Goal: Task Accomplishment & Management: Use online tool/utility

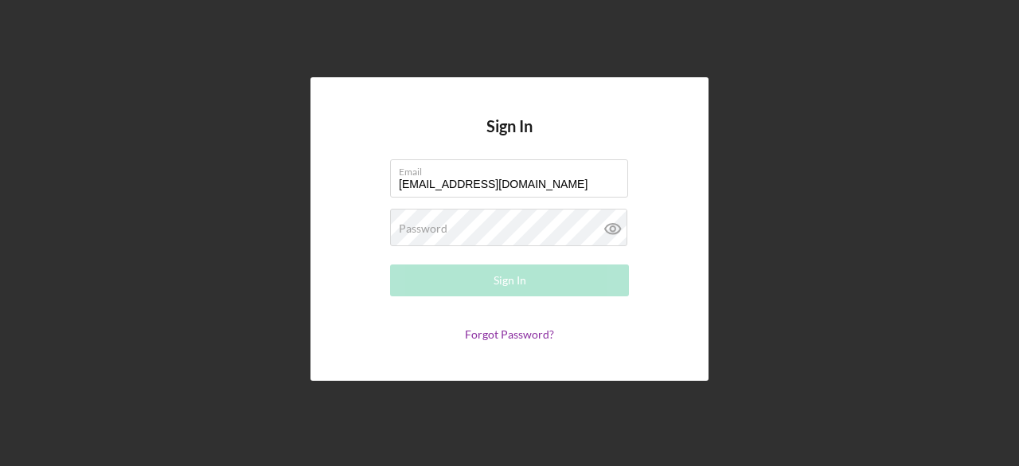
type input "[EMAIL_ADDRESS][DOMAIN_NAME]"
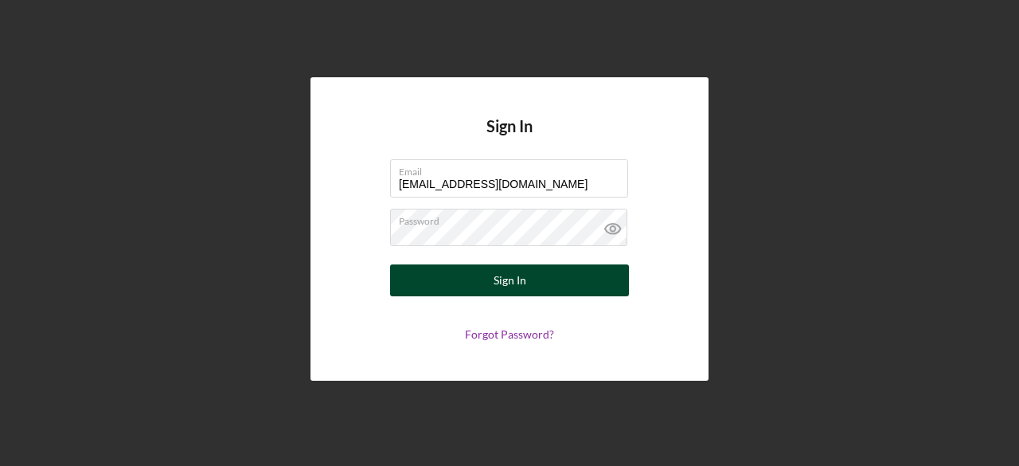
click at [530, 279] on button "Sign In" at bounding box center [509, 280] width 239 height 32
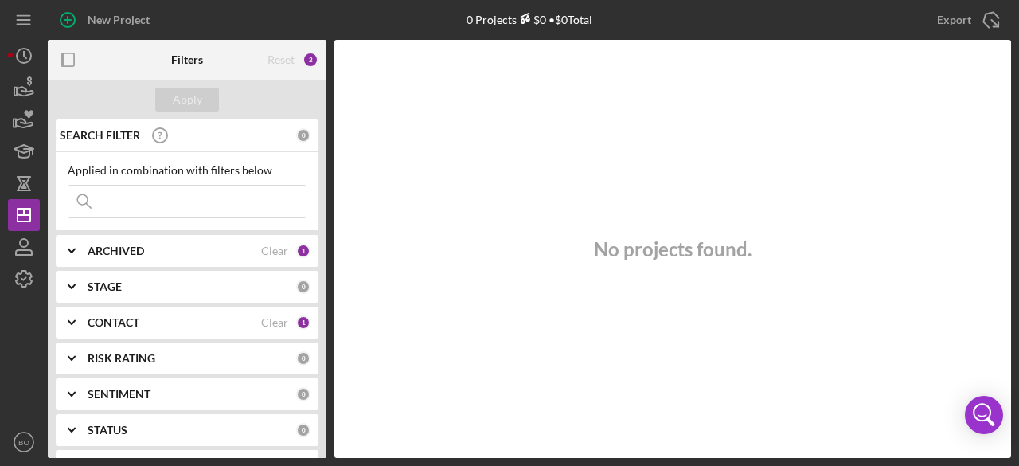
click at [151, 362] on b "RISK RATING" at bounding box center [122, 358] width 68 height 13
click at [127, 332] on div "CONTACT Clear 1" at bounding box center [199, 322] width 223 height 32
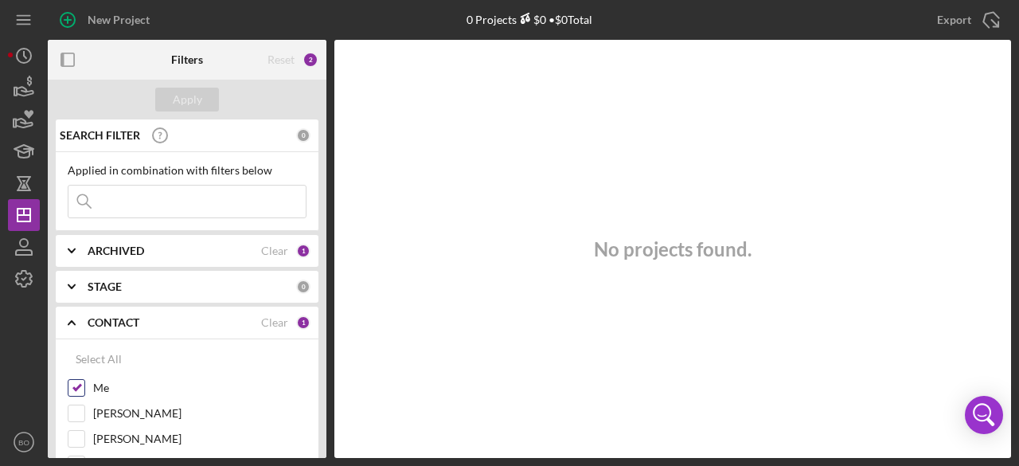
click at [72, 389] on input "Me" at bounding box center [76, 388] width 16 height 16
checkbox input "false"
click at [153, 257] on div "ARCHIVED Clear 1" at bounding box center [199, 251] width 223 height 32
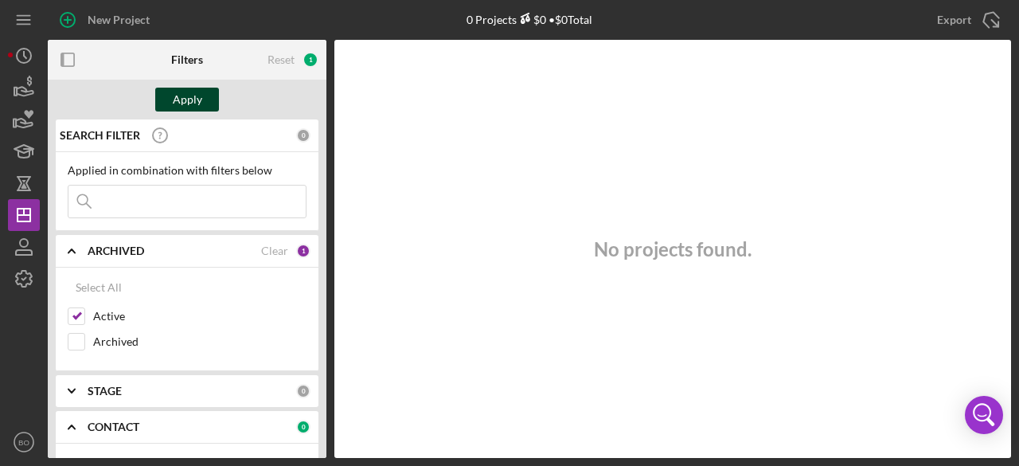
click at [182, 99] on div "Apply" at bounding box center [187, 100] width 29 height 24
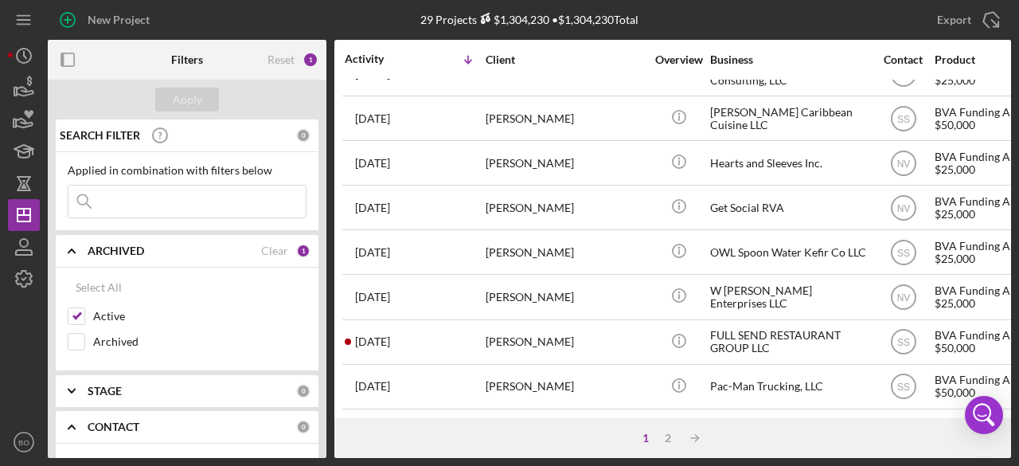
scroll to position [785, 0]
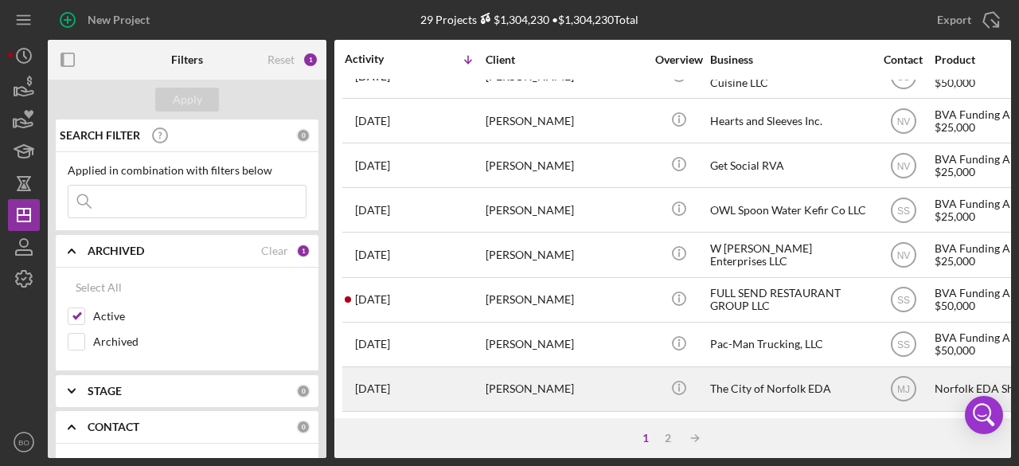
click at [517, 387] on div "[PERSON_NAME]" at bounding box center [565, 389] width 159 height 42
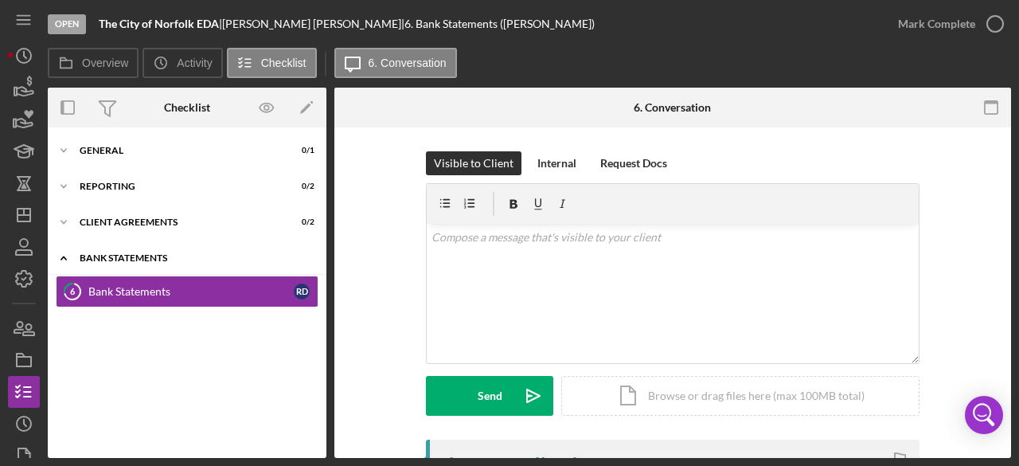
click at [72, 252] on icon "Icon/Expander" at bounding box center [64, 258] width 32 height 32
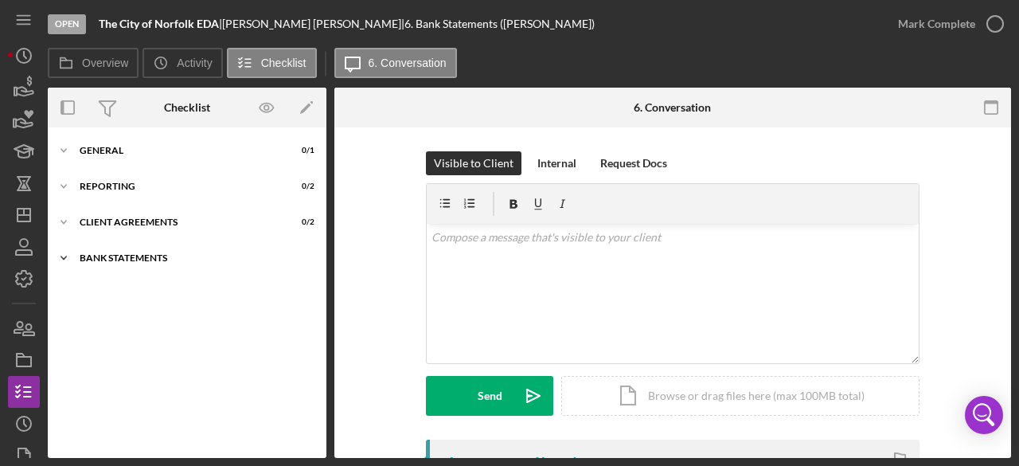
click at [138, 253] on div "Bank Statements" at bounding box center [193, 258] width 227 height 10
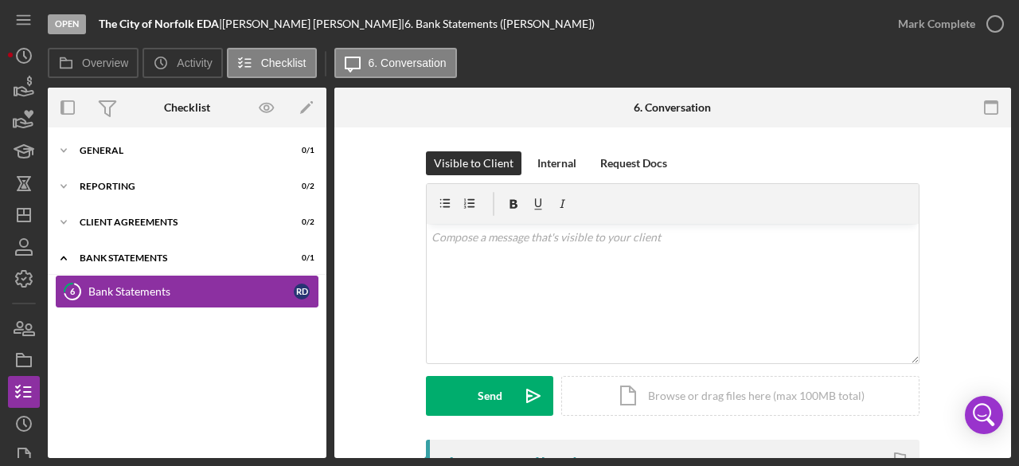
click at [141, 289] on div "Bank Statements" at bounding box center [190, 291] width 205 height 13
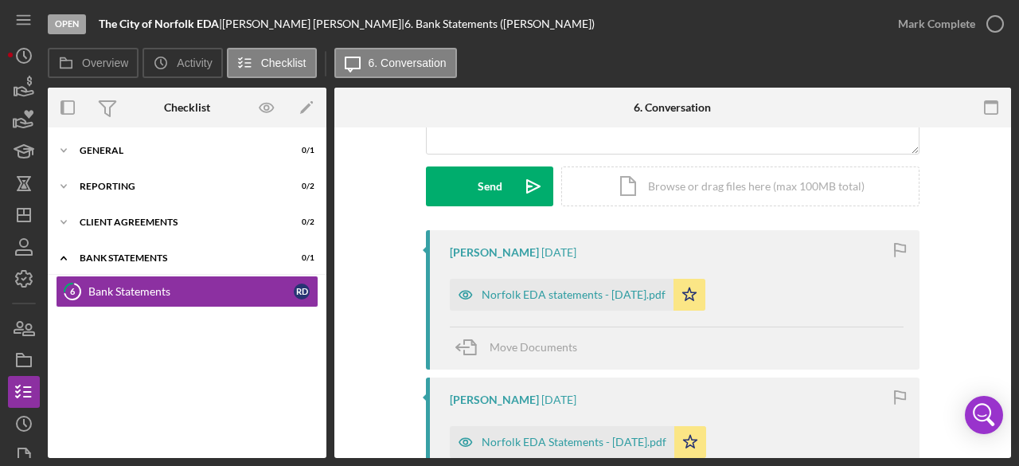
scroll to position [212, 0]
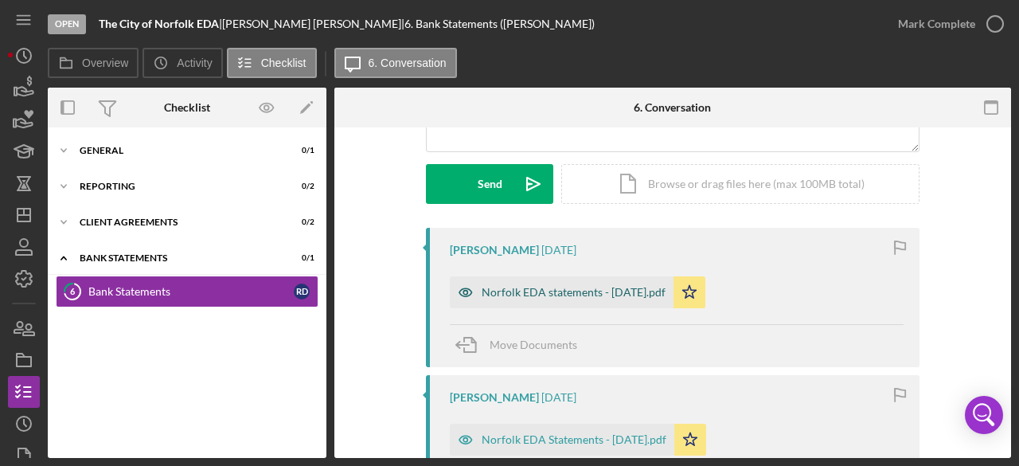
click at [567, 289] on div "Norfolk EDA statements - [DATE].pdf" at bounding box center [574, 292] width 184 height 13
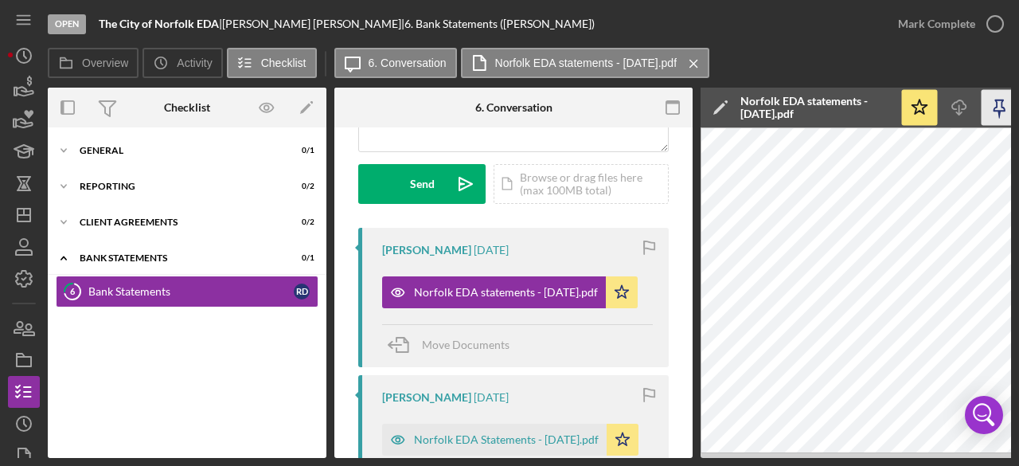
click at [985, 111] on icon "button" at bounding box center [999, 108] width 36 height 36
click at [966, 101] on icon "Icon/Download" at bounding box center [960, 108] width 36 height 36
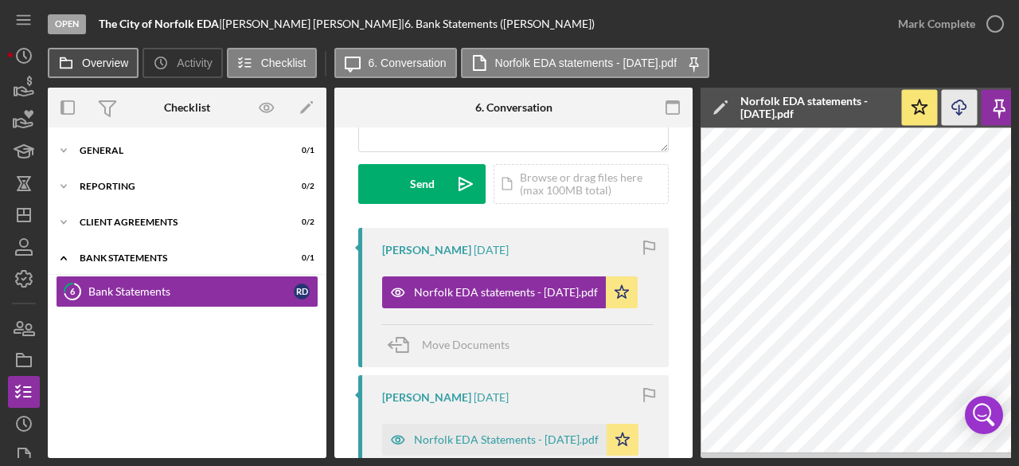
click at [96, 55] on button "Overview" at bounding box center [93, 63] width 91 height 30
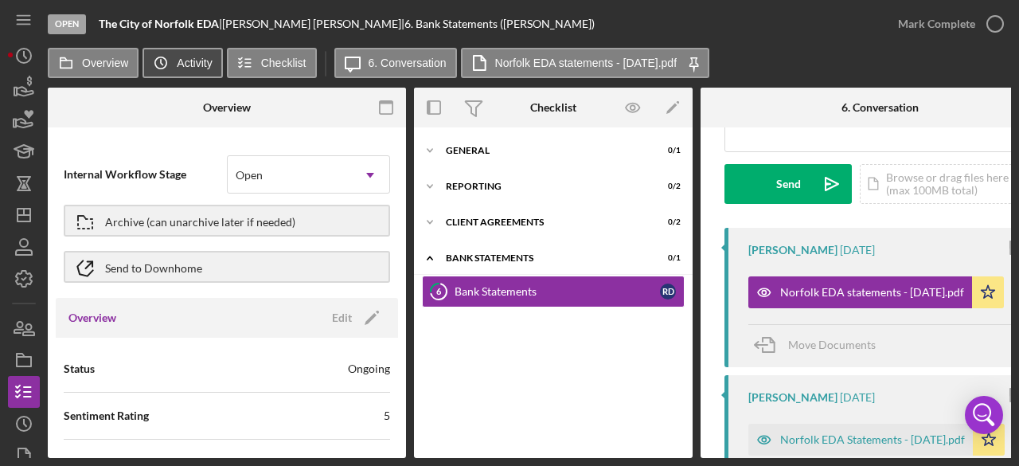
click at [189, 63] on label "Activity" at bounding box center [194, 63] width 35 height 13
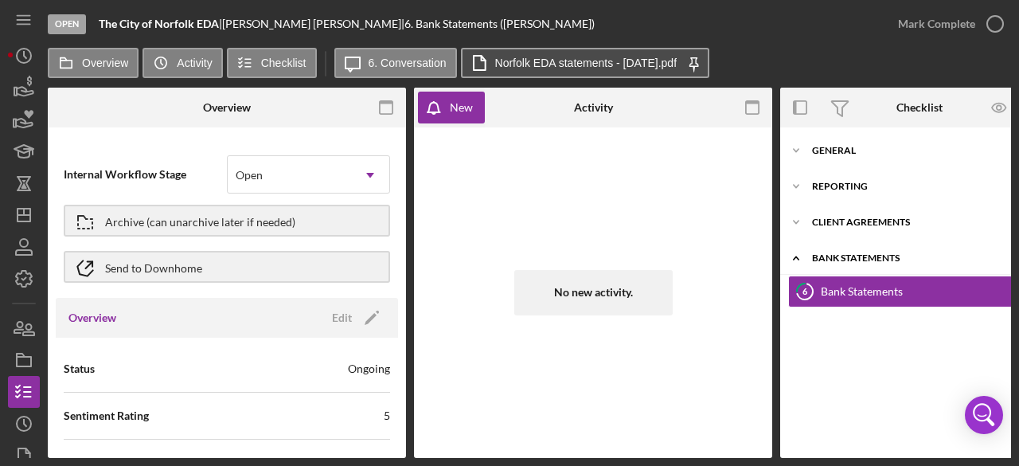
click at [614, 60] on label "Norfolk EDA statements - [DATE].pdf" at bounding box center [585, 63] width 181 height 13
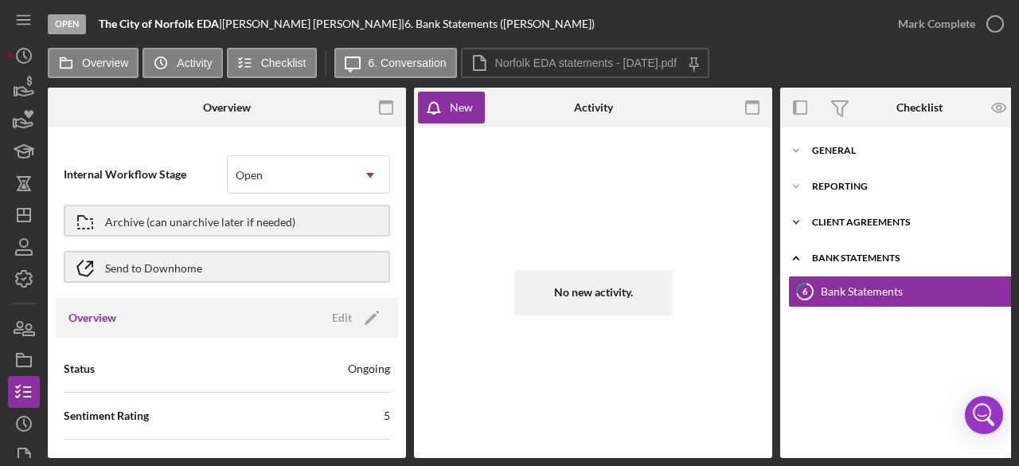
click at [842, 224] on div "Client Agreements" at bounding box center [925, 222] width 227 height 10
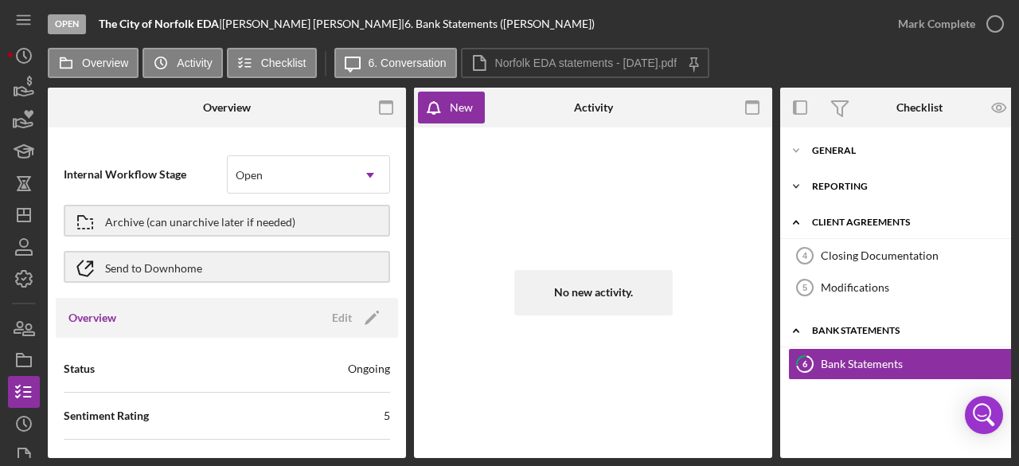
click at [828, 192] on div "Icon/Expander Reporting 0 / 2" at bounding box center [919, 186] width 279 height 32
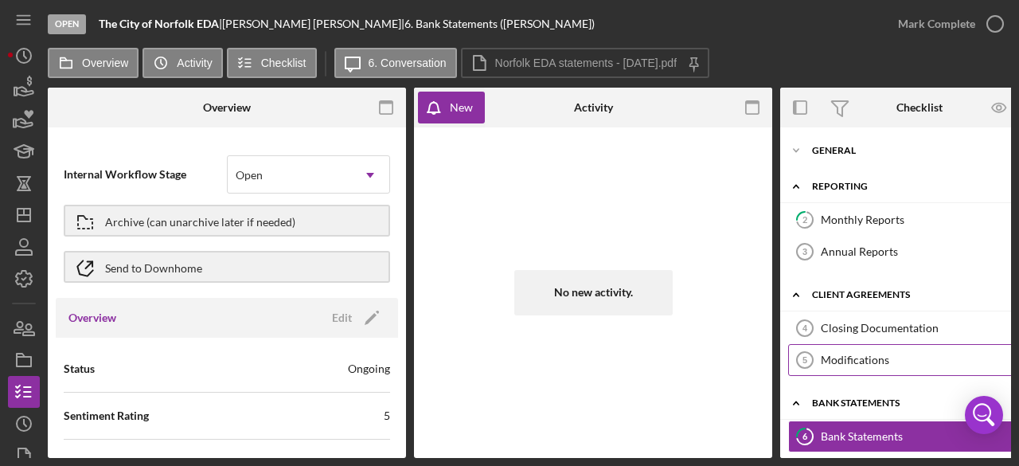
scroll to position [11, 0]
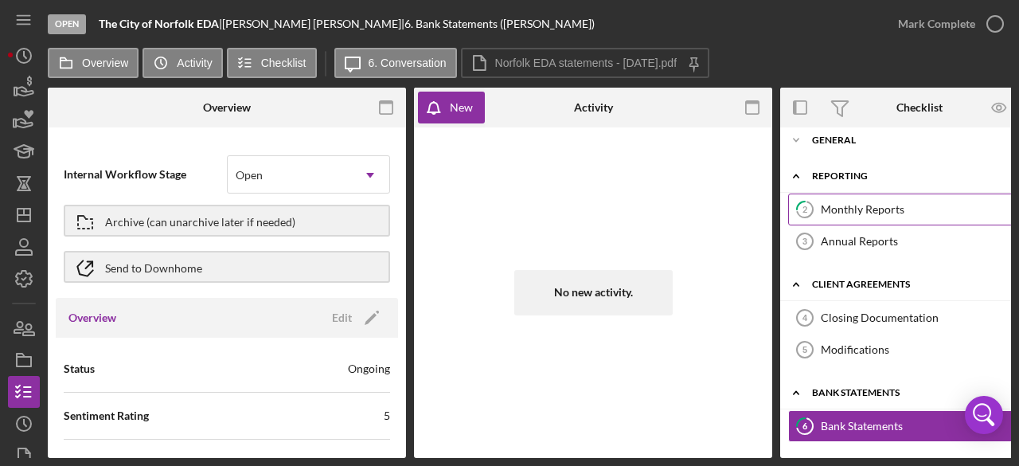
click at [889, 221] on link "2 Monthly Reports R D" at bounding box center [919, 209] width 263 height 32
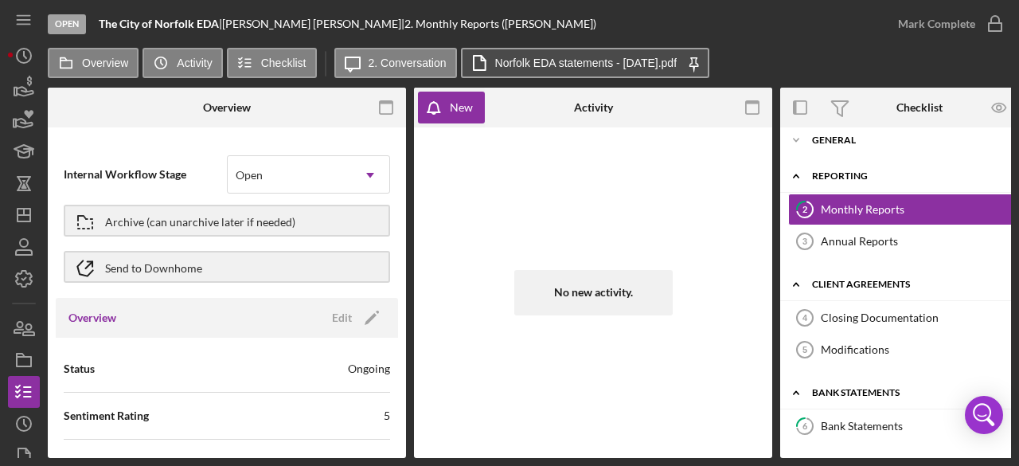
click at [505, 57] on label "Norfolk EDA statements - [DATE].pdf" at bounding box center [585, 63] width 181 height 13
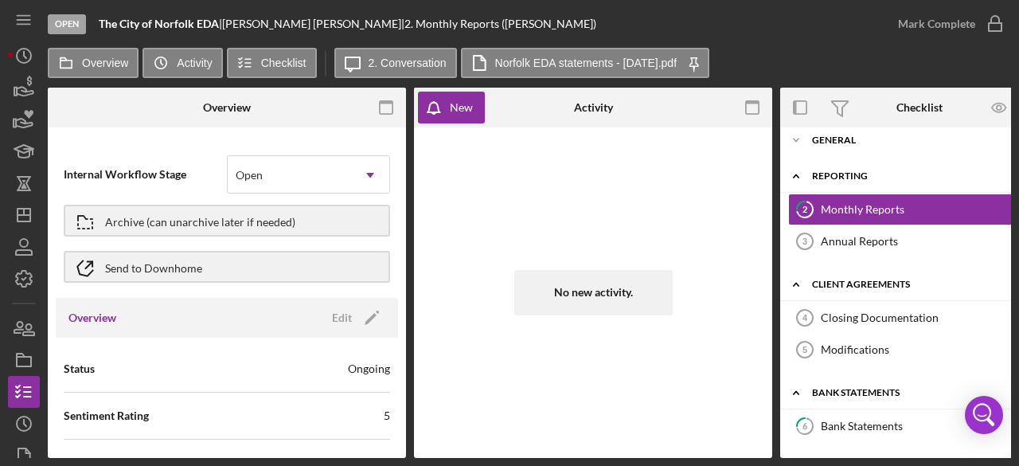
click at [779, 294] on div "Overview Internal Workflow Stage Open Icon/Dropdown Arrow Archive (can unarchiv…" at bounding box center [529, 273] width 963 height 370
click at [1001, 101] on icon "button" at bounding box center [999, 108] width 36 height 36
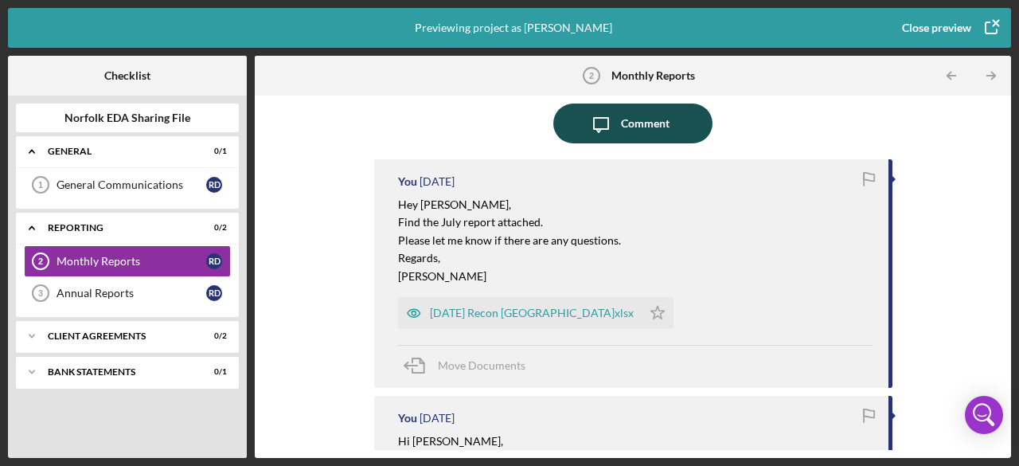
scroll to position [133, 0]
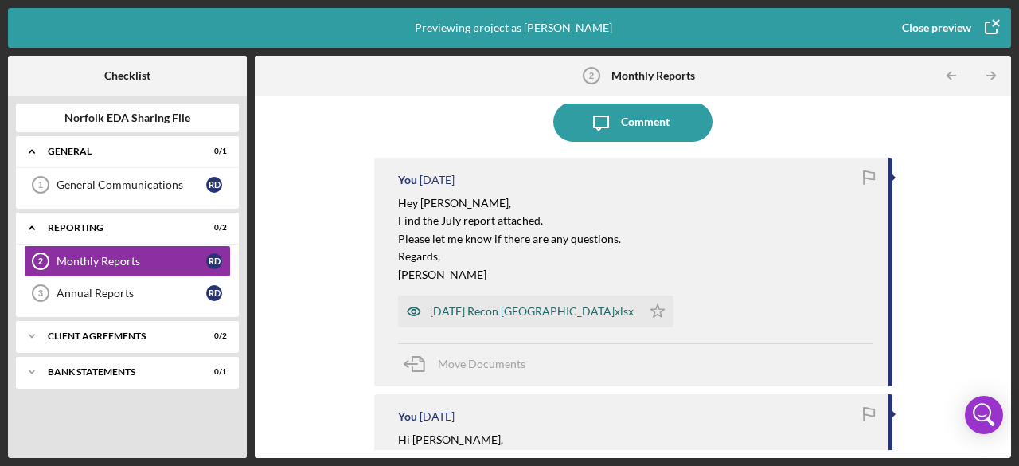
click at [520, 306] on div "[DATE] Recon [GEOGRAPHIC_DATA]xlsx" at bounding box center [532, 311] width 204 height 13
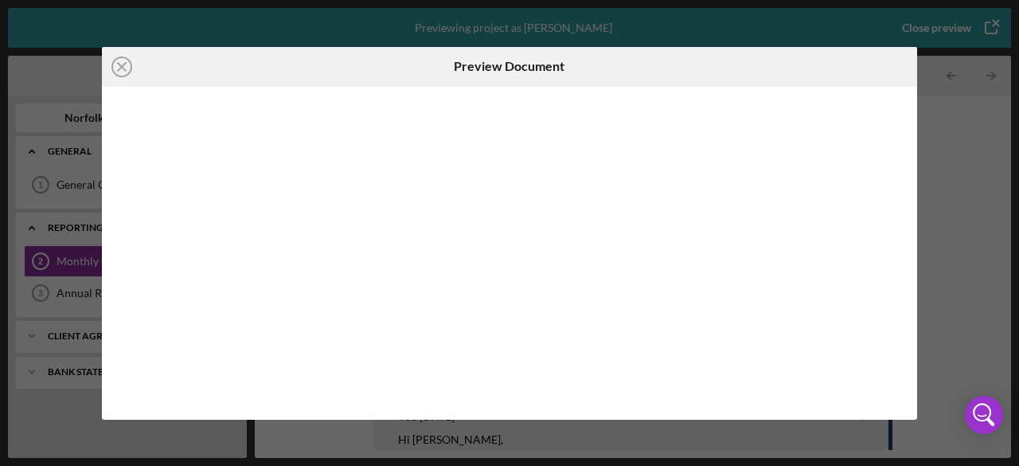
scroll to position [10, 0]
click at [893, 63] on icon "Icon/Download" at bounding box center [897, 67] width 36 height 36
